Goal: Information Seeking & Learning: Learn about a topic

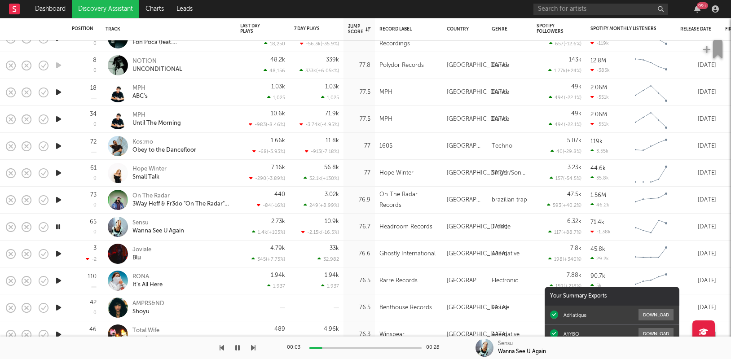
click at [242, 355] on div at bounding box center [128, 348] width 256 height 22
click at [238, 350] on icon "button" at bounding box center [237, 348] width 4 height 7
click at [238, 350] on icon "button" at bounding box center [237, 348] width 5 height 7
click at [57, 255] on icon "button" at bounding box center [58, 253] width 9 height 11
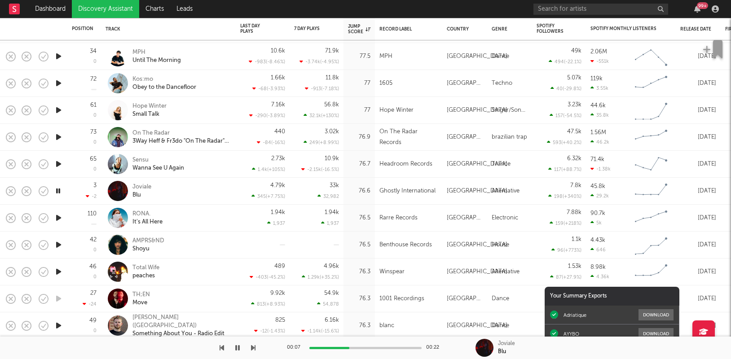
drag, startPoint x: 12, startPoint y: 193, endPoint x: 65, endPoint y: 213, distance: 56.5
click at [65, 213] on div "93 Moontalk Hot Line 84' - Ben Sterling Remix 78 PlanetX Sweden Dance 3.56k 103…" at bounding box center [465, 356] width 930 height 2599
click at [56, 218] on icon "button" at bounding box center [58, 218] width 9 height 11
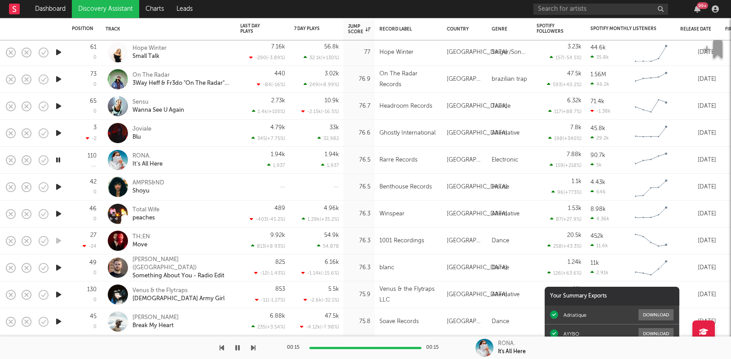
click at [60, 188] on icon "button" at bounding box center [58, 187] width 9 height 11
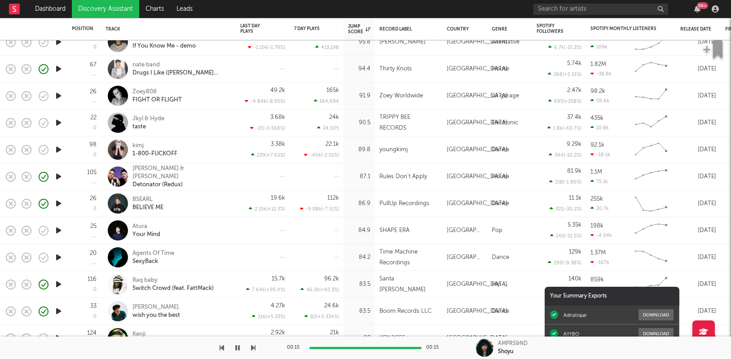
click at [60, 231] on icon "button" at bounding box center [58, 230] width 9 height 11
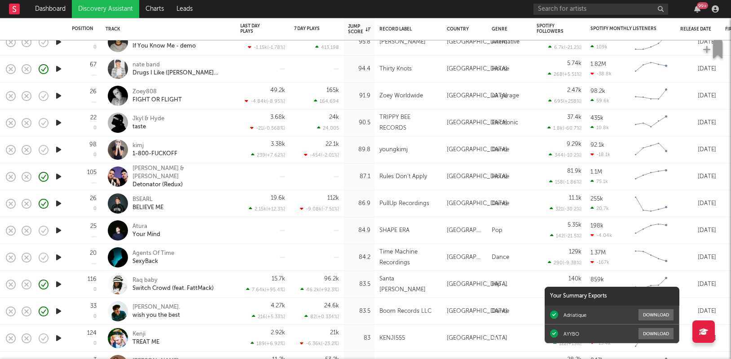
click at [59, 231] on icon "button" at bounding box center [58, 230] width 9 height 11
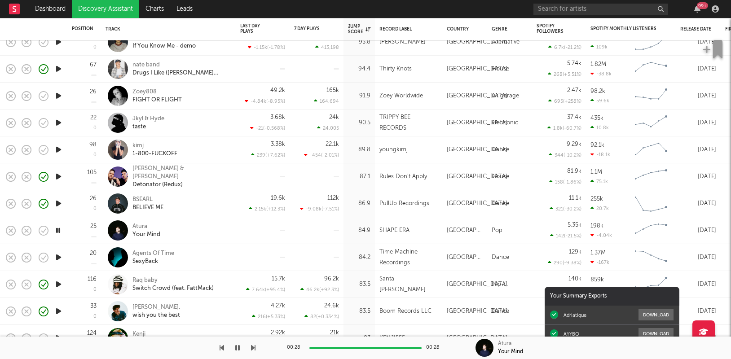
click at [60, 255] on icon "button" at bounding box center [58, 257] width 9 height 11
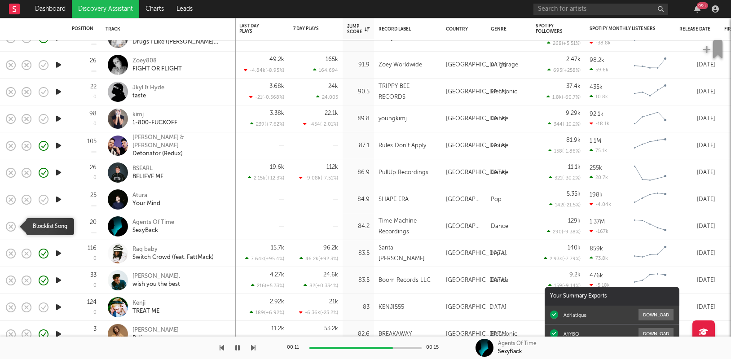
click at [13, 226] on icon "button" at bounding box center [10, 227] width 13 height 13
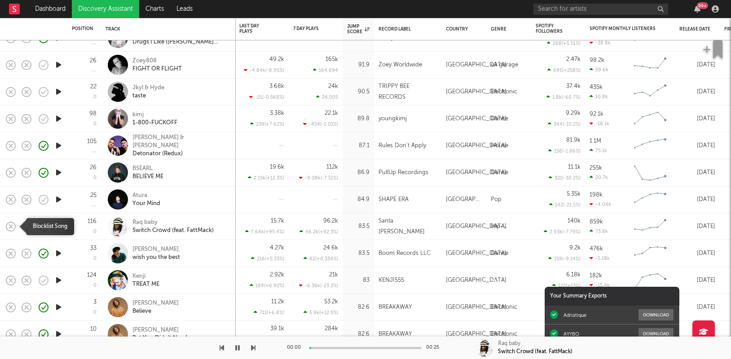
click at [13, 226] on icon "button" at bounding box center [10, 227] width 13 height 13
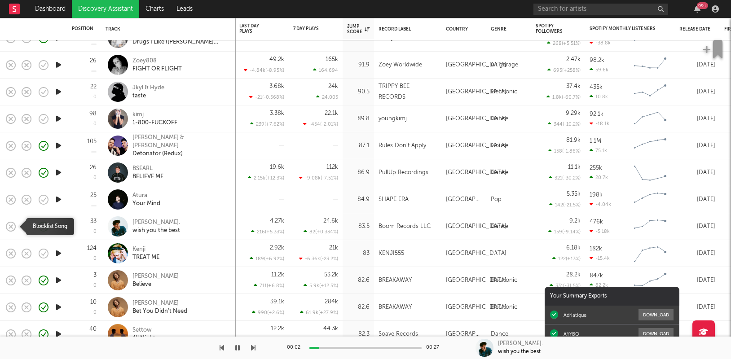
click at [13, 226] on icon "button" at bounding box center [10, 227] width 13 height 13
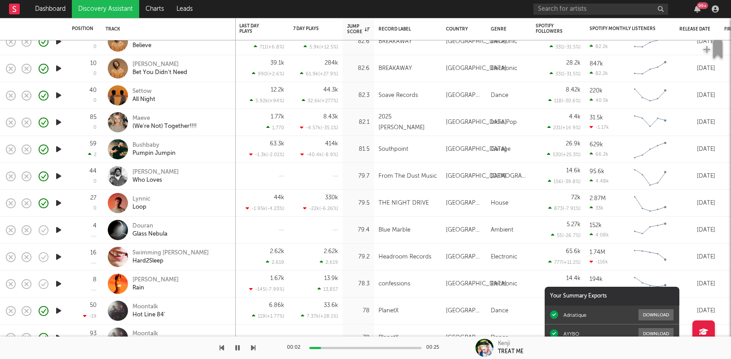
click at [57, 233] on icon "button" at bounding box center [58, 230] width 9 height 11
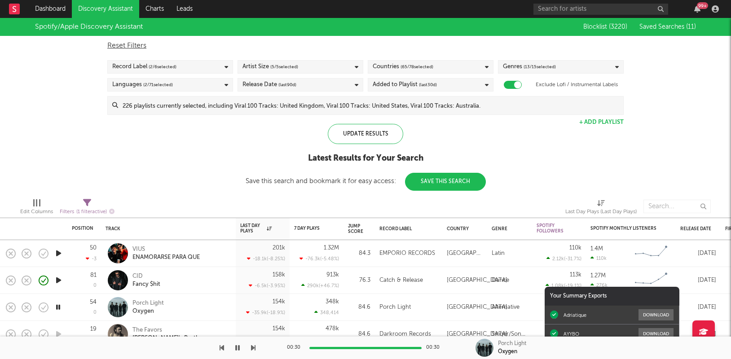
click at [90, 4] on link "Discovery Assistant" at bounding box center [105, 9] width 67 height 18
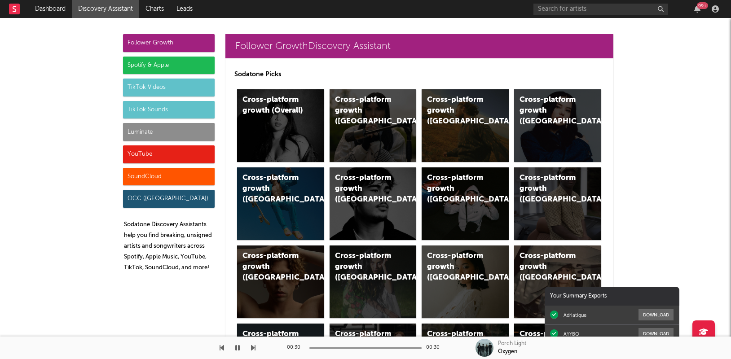
click at [177, 40] on div "Follower Growth" at bounding box center [169, 43] width 92 height 18
click at [177, 42] on div "Follower Growth" at bounding box center [169, 43] width 92 height 18
click at [296, 110] on div "Cross-platform growth (Overall)" at bounding box center [273, 106] width 61 height 22
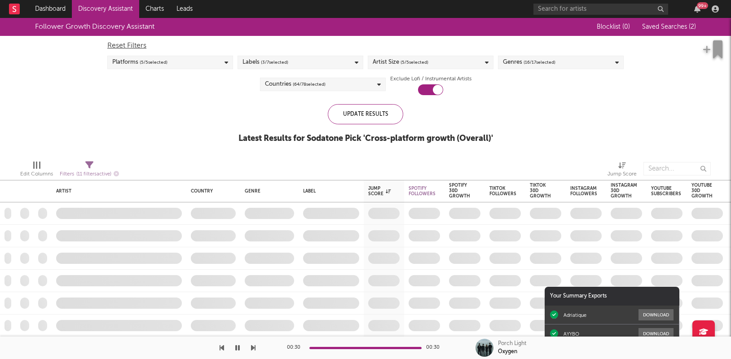
checkbox input "true"
click at [660, 30] on button "Saved Searches ( 2 )" at bounding box center [668, 26] width 57 height 7
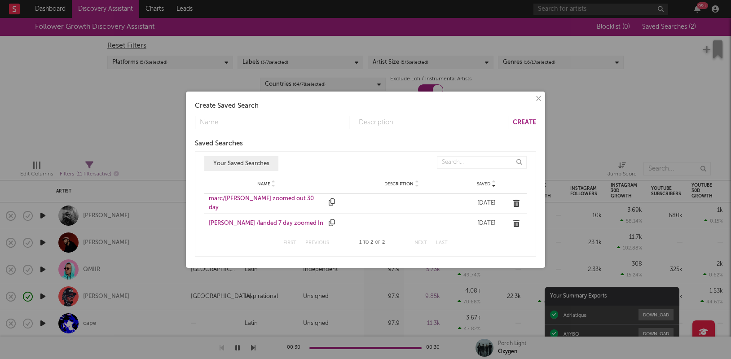
click at [265, 227] on div "[PERSON_NAME] /landed 7 day zoomed In" at bounding box center [266, 223] width 115 height 9
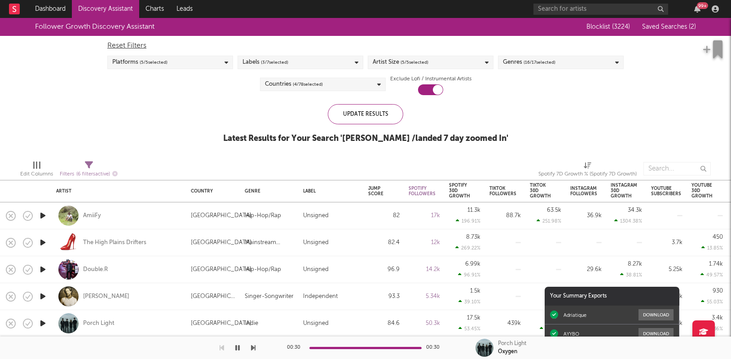
click at [44, 217] on icon "button" at bounding box center [42, 215] width 9 height 11
click at [568, 61] on div "Genres ( 16 / 17 selected)" at bounding box center [561, 62] width 126 height 13
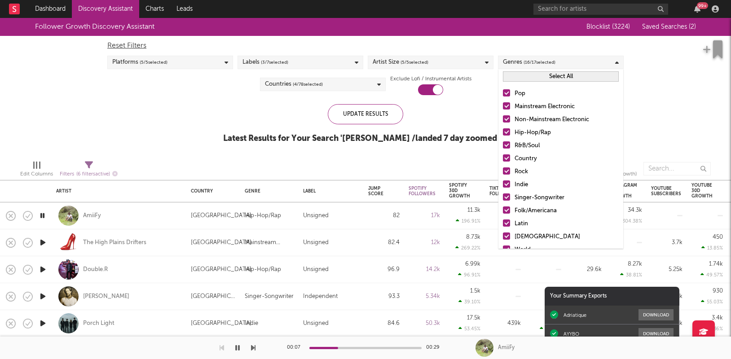
click at [562, 74] on button "Select All" at bounding box center [561, 76] width 116 height 10
click at [562, 75] on button "Deselect All" at bounding box center [561, 76] width 116 height 10
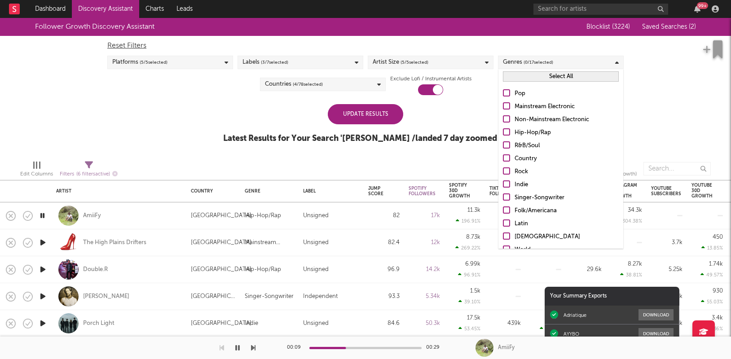
click at [510, 107] on div at bounding box center [506, 105] width 7 height 7
click at [503, 107] on input "Mainstream Electronic" at bounding box center [503, 107] width 0 height 11
click at [505, 115] on div at bounding box center [506, 118] width 7 height 7
click at [503, 115] on input "Non-Mainstream Electronic" at bounding box center [503, 120] width 0 height 11
click at [391, 126] on div "Update Results Latest Results for Your Search ' marc /landed 7 day zoomed In '" at bounding box center [365, 128] width 285 height 49
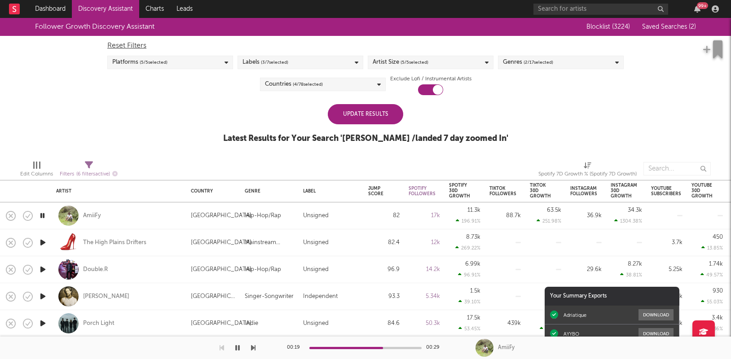
click at [385, 119] on div "Update Results" at bounding box center [365, 114] width 75 height 20
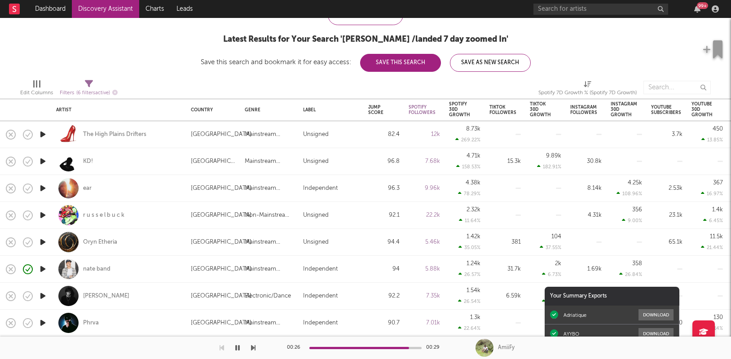
click at [44, 135] on icon "button" at bounding box center [42, 134] width 9 height 11
click at [10, 133] on icon "button" at bounding box center [10, 134] width 13 height 13
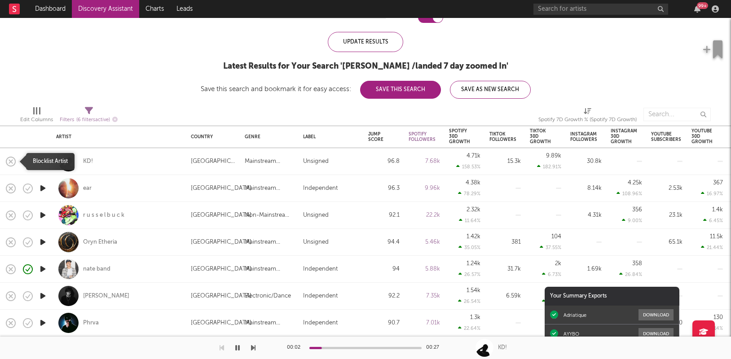
click at [11, 165] on icon "button" at bounding box center [10, 161] width 13 height 13
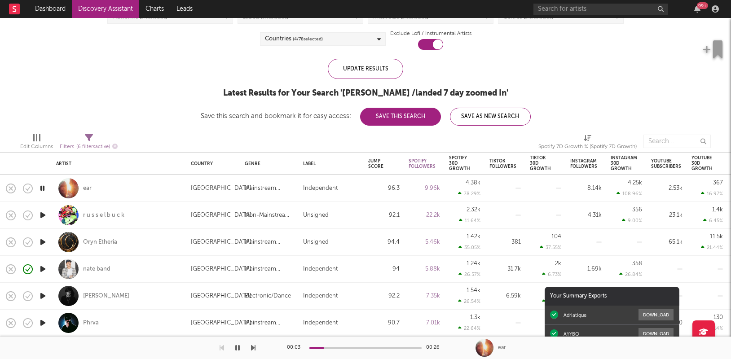
click at [343, 346] on div "00:03 00:26" at bounding box center [365, 348] width 157 height 22
click at [345, 347] on div at bounding box center [366, 348] width 112 height 2
click at [348, 349] on div "00:08 00:26" at bounding box center [365, 348] width 157 height 22
click at [369, 348] on div at bounding box center [366, 348] width 112 height 2
click at [43, 216] on icon "button" at bounding box center [42, 215] width 9 height 11
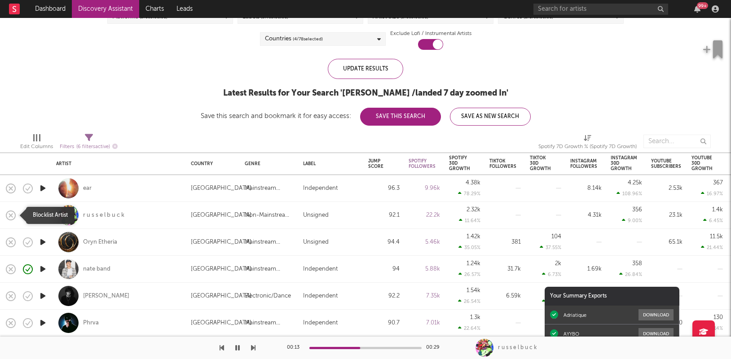
click at [9, 217] on icon "button" at bounding box center [10, 215] width 13 height 13
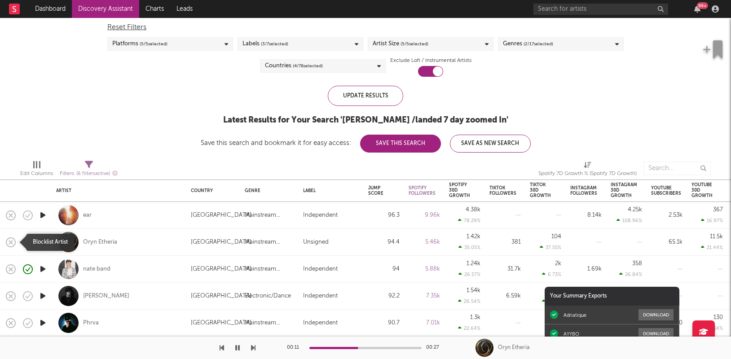
click at [14, 244] on icon "button" at bounding box center [10, 242] width 13 height 13
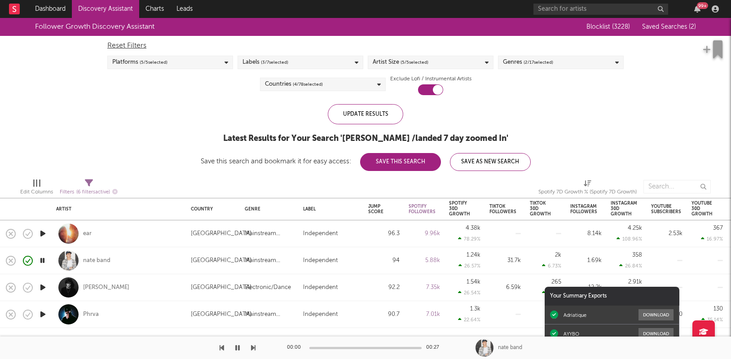
click at [43, 288] on icon "button" at bounding box center [42, 287] width 9 height 11
click at [14, 287] on icon "button" at bounding box center [10, 288] width 13 height 13
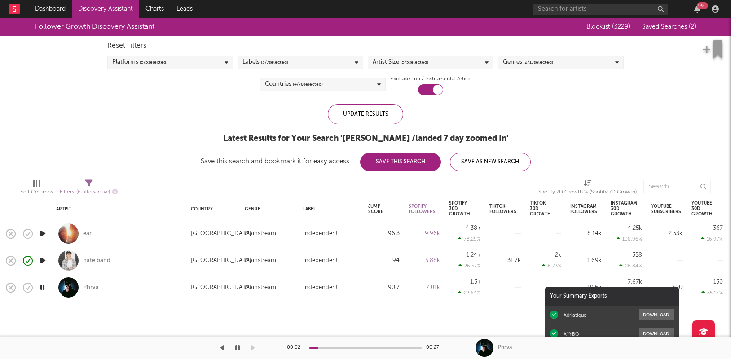
drag, startPoint x: 19, startPoint y: 289, endPoint x: 14, endPoint y: 289, distance: 4.5
click at [14, 289] on div "Artist Country Genre Label Jump Score Spotify Followers Spotify 30D Growth Spot…" at bounding box center [570, 171] width 1141 height 306
click at [9, 288] on icon "button" at bounding box center [10, 288] width 13 height 13
click at [567, 62] on div "Genres ( 2 / 17 selected)" at bounding box center [561, 62] width 126 height 13
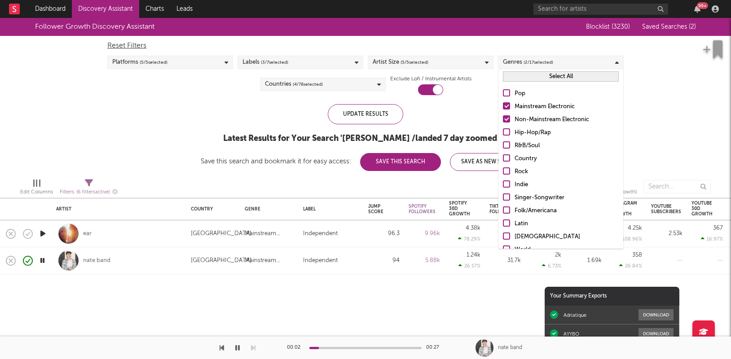
click at [557, 78] on button "Select All" at bounding box center [561, 76] width 116 height 10
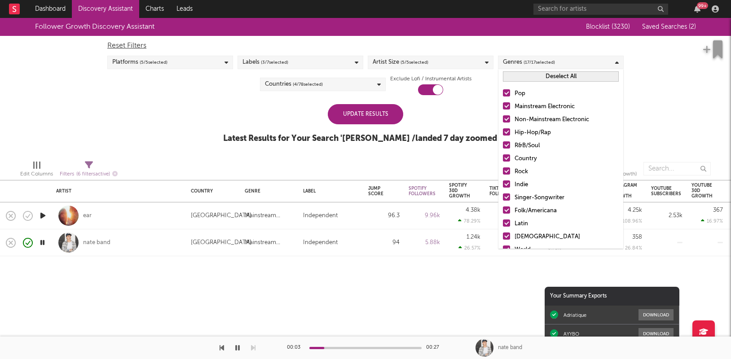
click at [381, 116] on div "Update Results" at bounding box center [365, 114] width 75 height 20
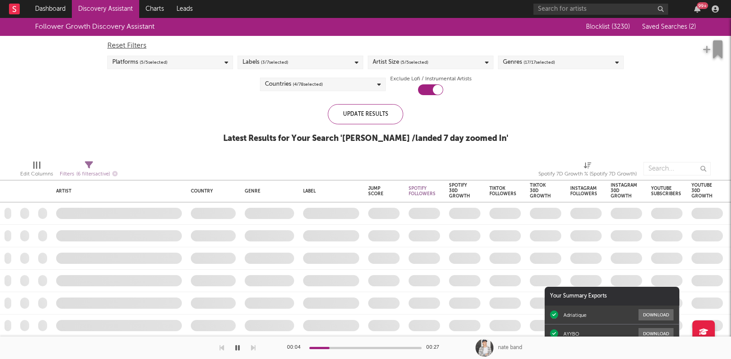
click at [522, 60] on div "Genres ( 17 / 17 selected)" at bounding box center [529, 62] width 52 height 11
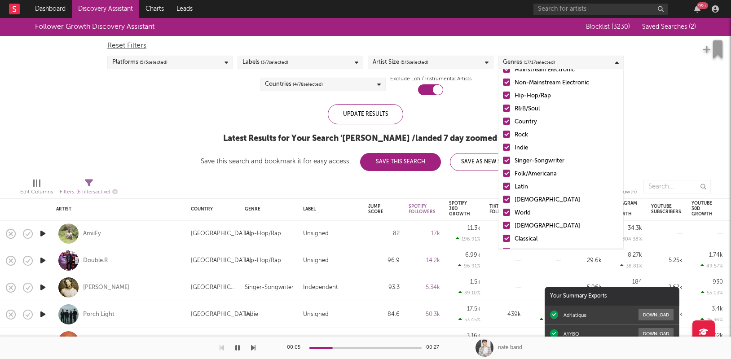
scroll to position [63, 0]
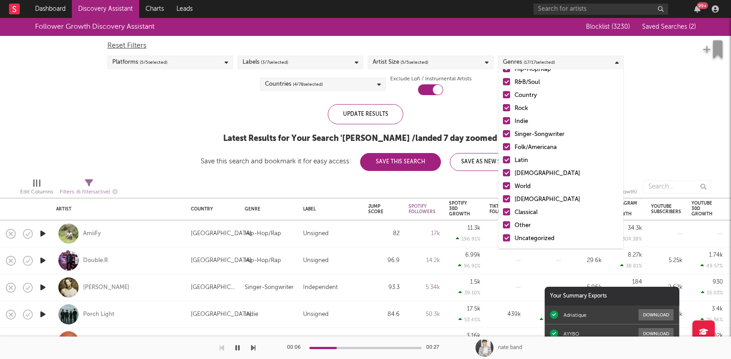
click at [507, 202] on div at bounding box center [506, 198] width 7 height 7
click at [503, 202] on input "[DEMOGRAPHIC_DATA]" at bounding box center [503, 200] width 0 height 11
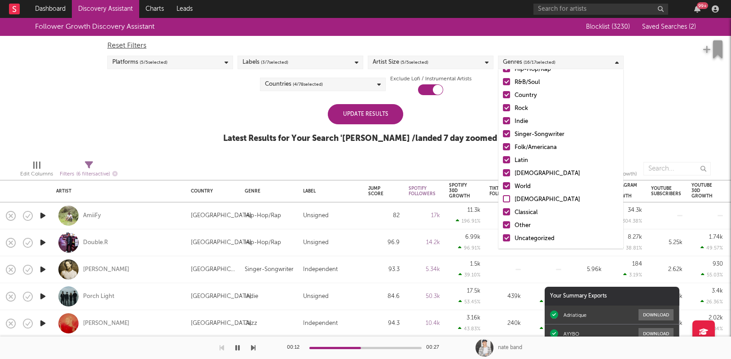
click at [507, 172] on div at bounding box center [506, 172] width 7 height 7
click at [503, 172] on input "[DEMOGRAPHIC_DATA]" at bounding box center [503, 173] width 0 height 11
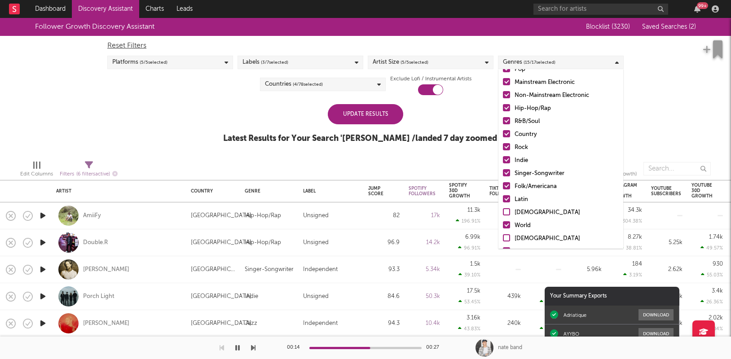
click at [506, 148] on div at bounding box center [506, 146] width 7 height 7
click at [503, 148] on input "Rock" at bounding box center [503, 147] width 0 height 11
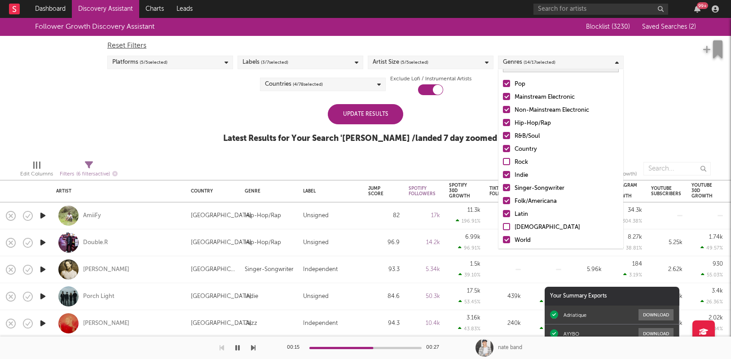
scroll to position [5, 0]
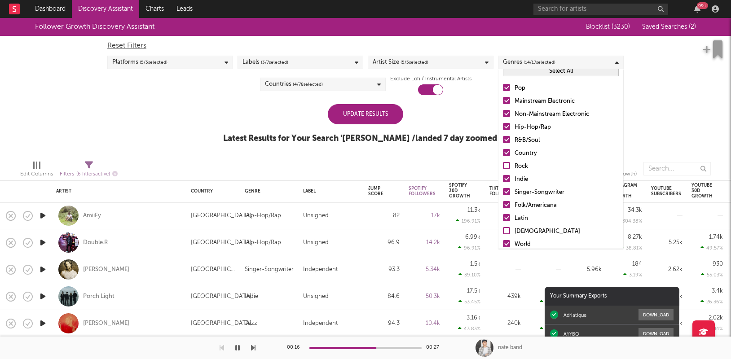
click at [507, 136] on div at bounding box center [506, 139] width 7 height 7
click at [503, 136] on input "R&B/Soul" at bounding box center [503, 140] width 0 height 11
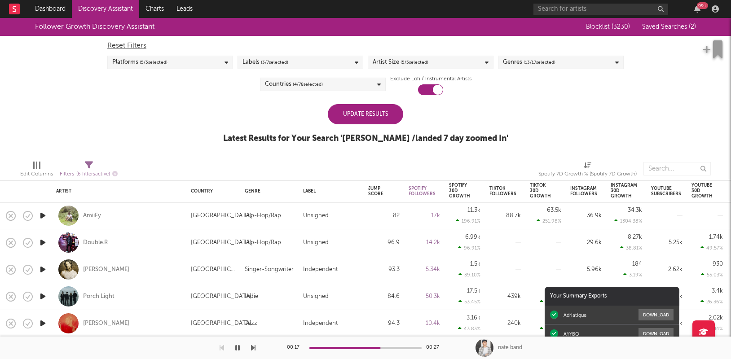
click at [379, 113] on div "Update Results" at bounding box center [365, 114] width 75 height 20
